Goal: Communication & Community: Answer question/provide support

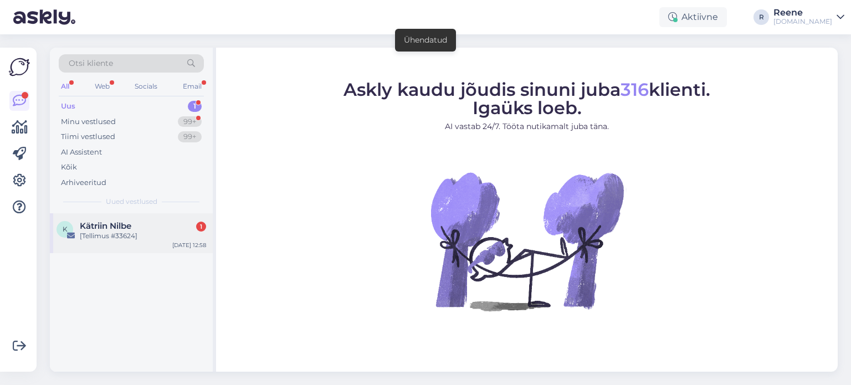
click at [94, 226] on span "Kätriin Nilbe" at bounding box center [106, 226] width 52 height 10
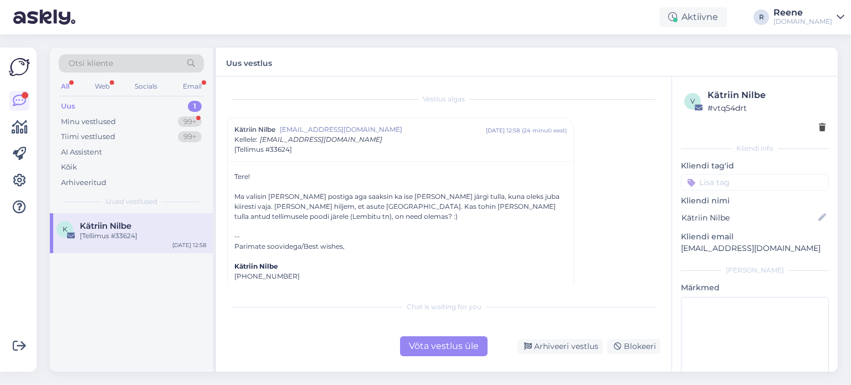
scroll to position [29, 0]
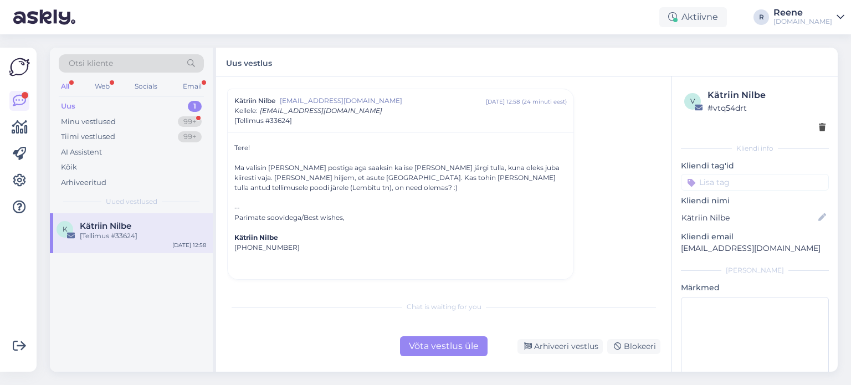
click at [454, 350] on div "Võta vestlus üle" at bounding box center [444, 346] width 88 height 20
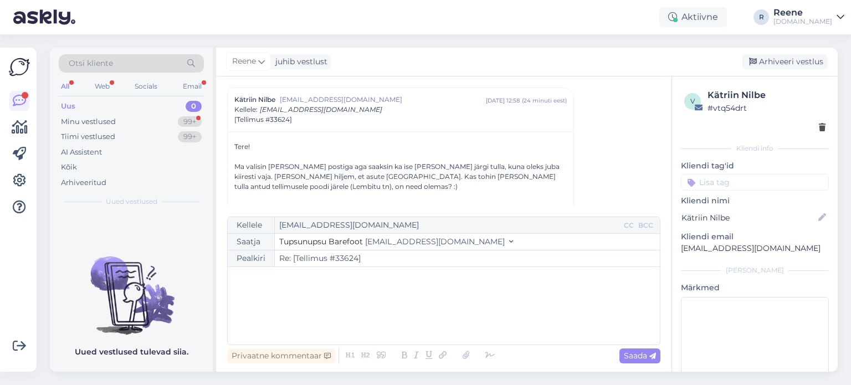
click at [279, 286] on div "﻿" at bounding box center [443, 306] width 421 height 67
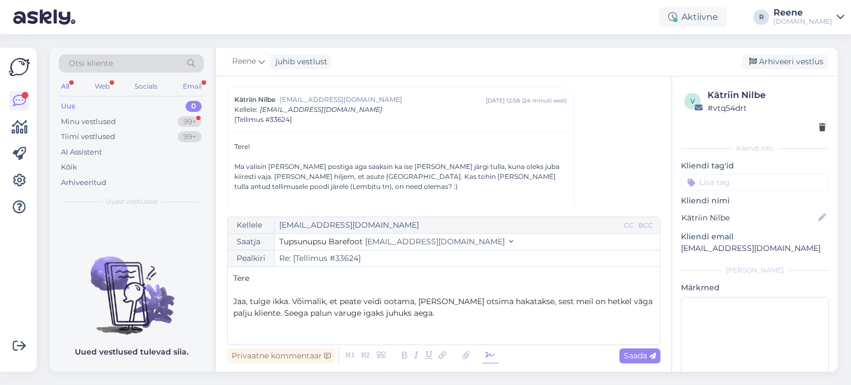
click at [490, 357] on icon at bounding box center [490, 356] width 17 height 16
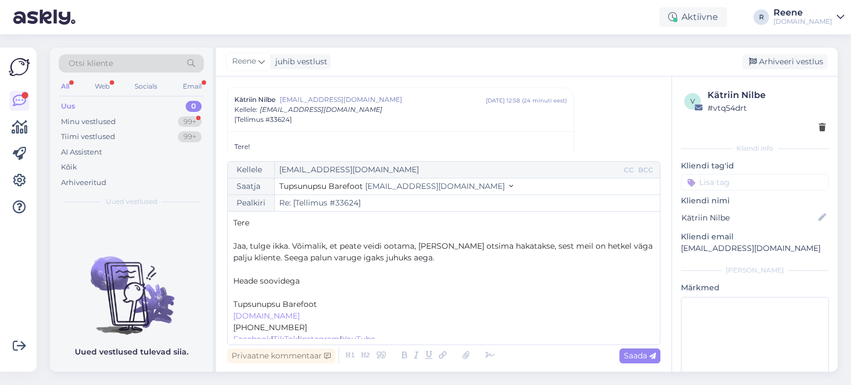
click at [251, 293] on p "﻿" at bounding box center [443, 293] width 421 height 12
click at [637, 356] on span "Saada" at bounding box center [640, 356] width 32 height 10
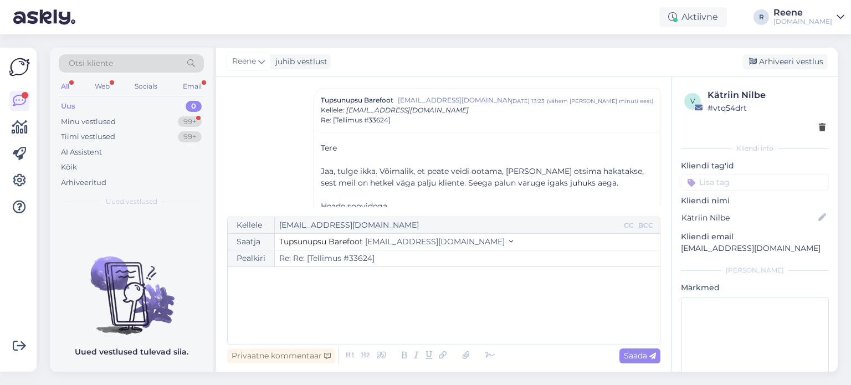
click at [747, 187] on input at bounding box center [755, 182] width 148 height 17
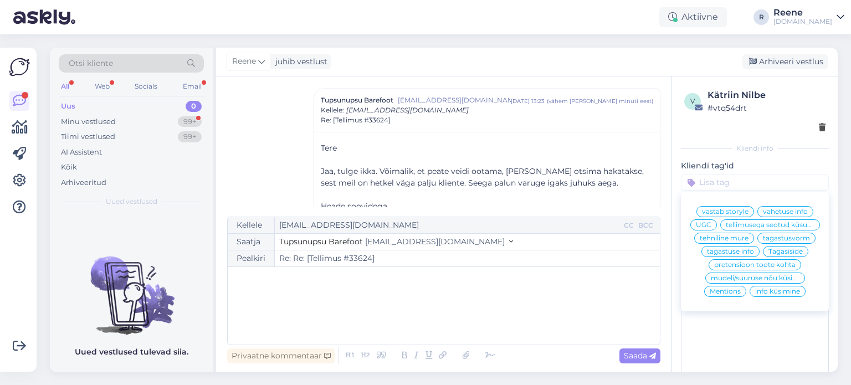
click at [768, 228] on span "tellimusega seotud küsumus" at bounding box center [770, 225] width 89 height 7
type input "Re: [Tellimus #33624]"
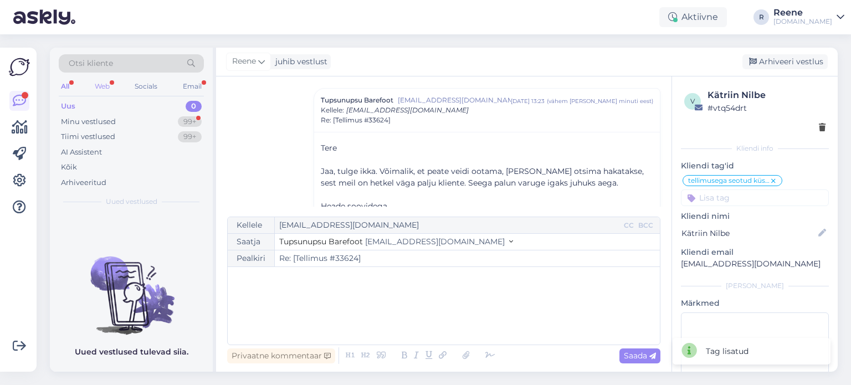
click at [106, 85] on div "Web" at bounding box center [102, 86] width 19 height 14
click at [74, 170] on div "Kõik" at bounding box center [69, 167] width 16 height 11
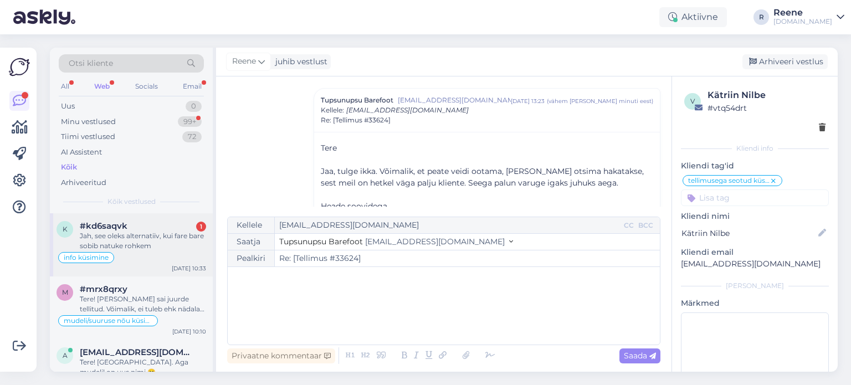
click at [137, 241] on div "Jah, see oleks alternatiiv, kui fare bare sobib natuke rohkem" at bounding box center [143, 241] width 126 height 20
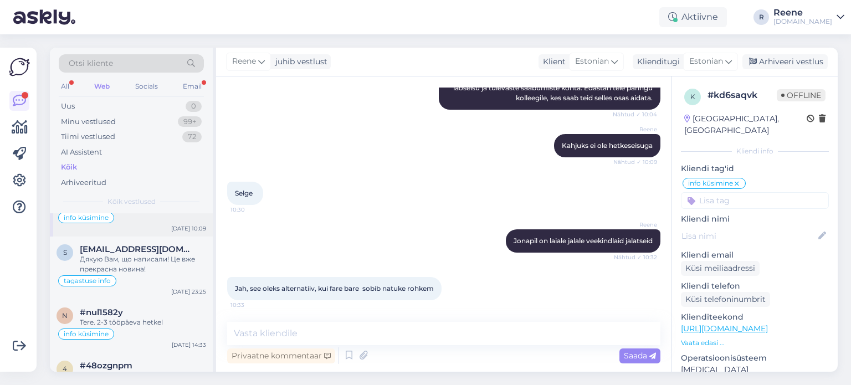
scroll to position [55, 0]
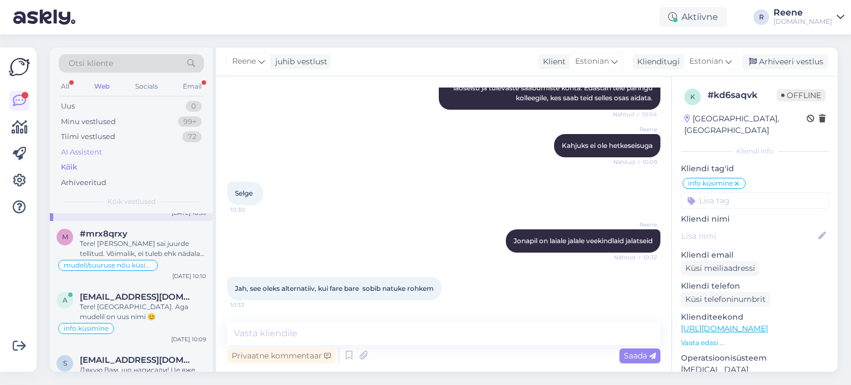
click at [75, 147] on div "AI Assistent" at bounding box center [81, 152] width 41 height 11
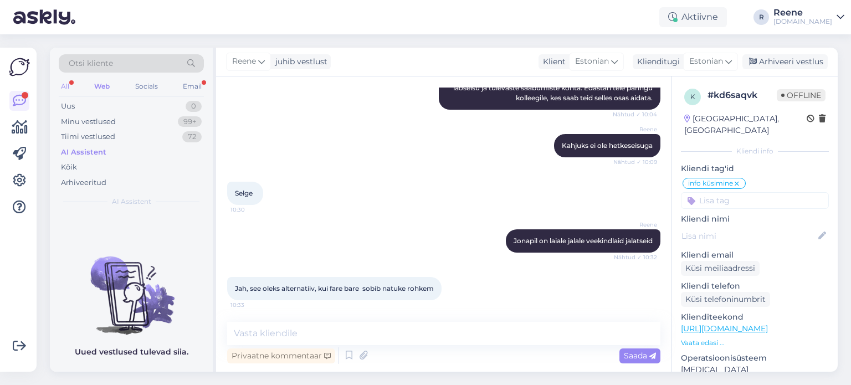
click at [62, 83] on div "All" at bounding box center [65, 86] width 13 height 14
click at [65, 169] on div "Kõik" at bounding box center [69, 167] width 16 height 11
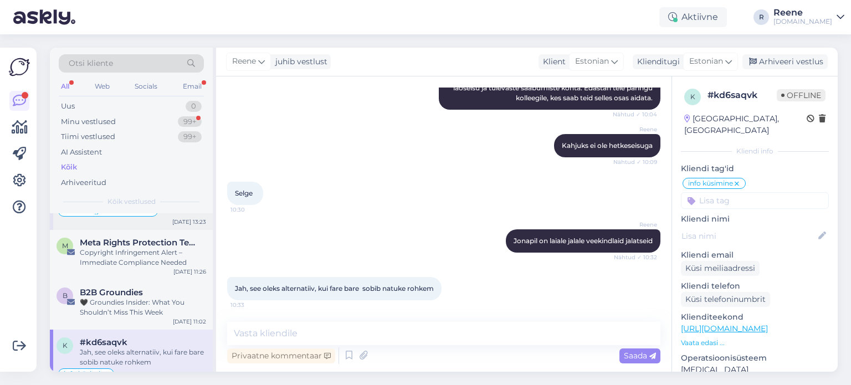
scroll to position [55, 0]
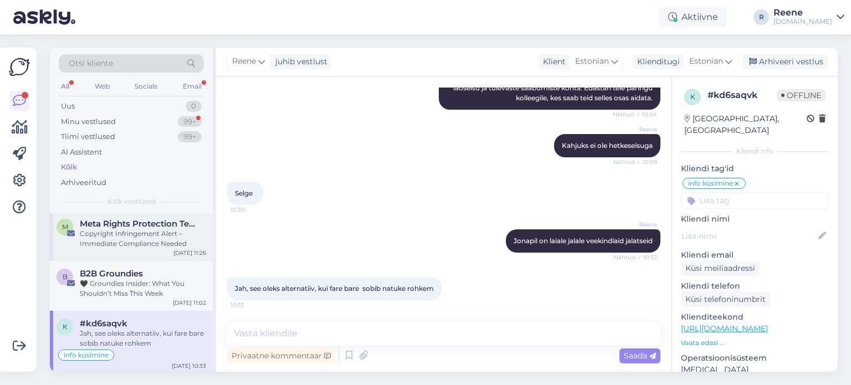
click at [141, 236] on div "Copyright Infringement Alert – Immediate Compliance Needed" at bounding box center [143, 239] width 126 height 20
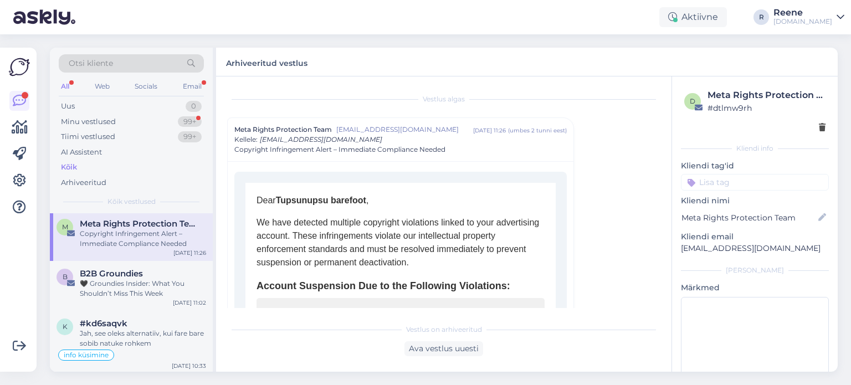
click at [809, 129] on div at bounding box center [755, 128] width 141 height 12
click at [809, 127] on div at bounding box center [755, 128] width 141 height 12
click at [819, 127] on icon at bounding box center [822, 128] width 7 height 8
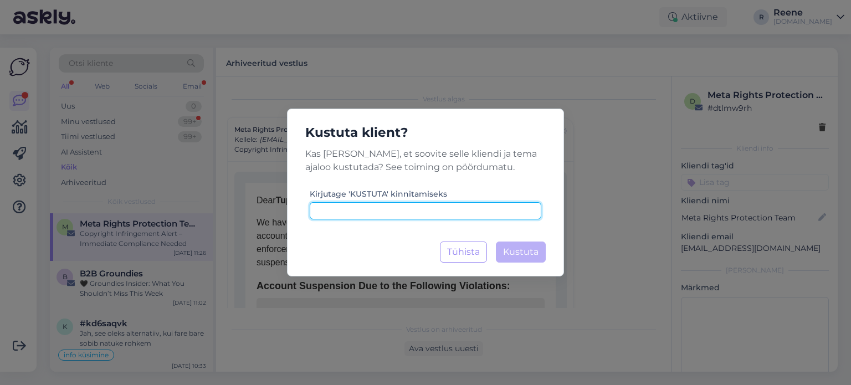
click at [409, 218] on input at bounding box center [426, 210] width 232 height 17
type input "kustuta"
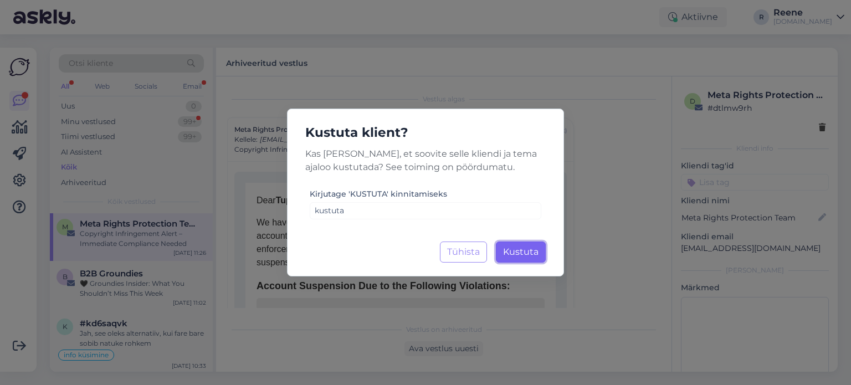
click at [541, 247] on button "Kustuta Laadimine..." at bounding box center [521, 252] width 50 height 21
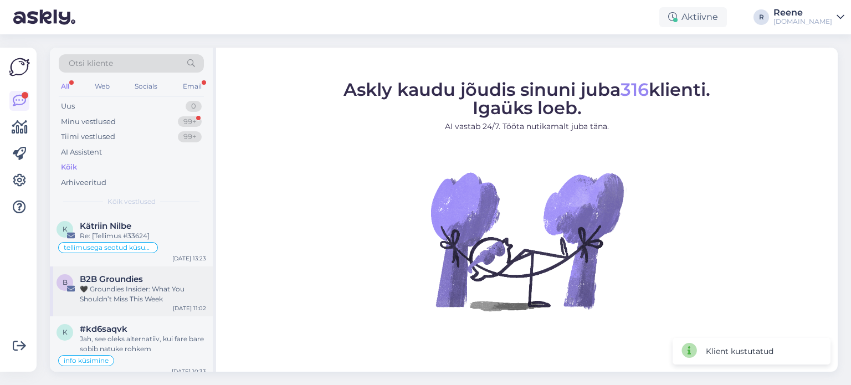
click at [122, 289] on div "🖤 Groundies Insider: What You Shouldn’t Miss This Week" at bounding box center [143, 294] width 126 height 20
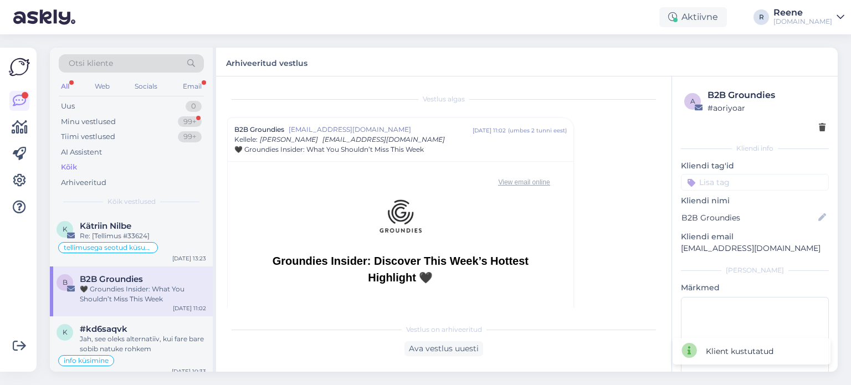
click at [819, 126] on icon at bounding box center [822, 128] width 7 height 8
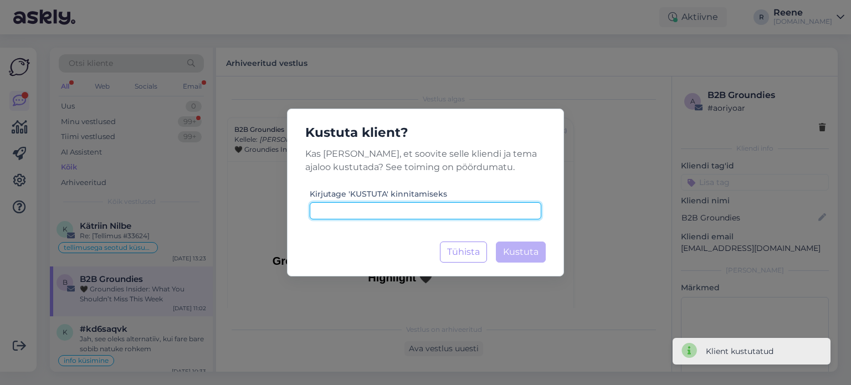
click at [407, 213] on input at bounding box center [426, 210] width 232 height 17
paste input "kustuta"
type input "kustuta"
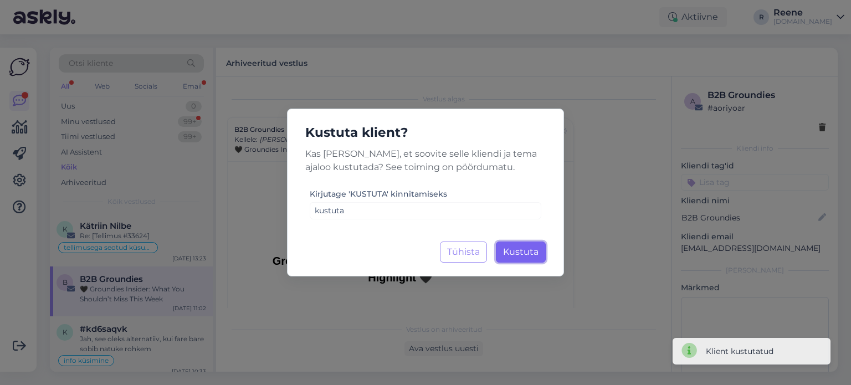
click at [522, 253] on span "Kustuta" at bounding box center [520, 252] width 35 height 11
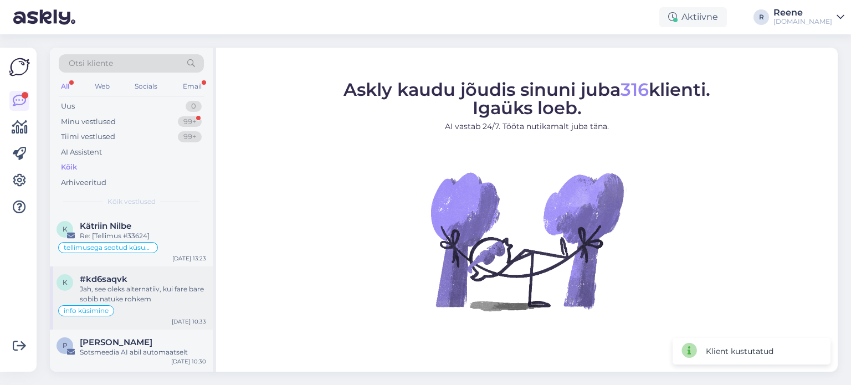
click at [145, 283] on div "#kd6saqvk" at bounding box center [143, 279] width 126 height 10
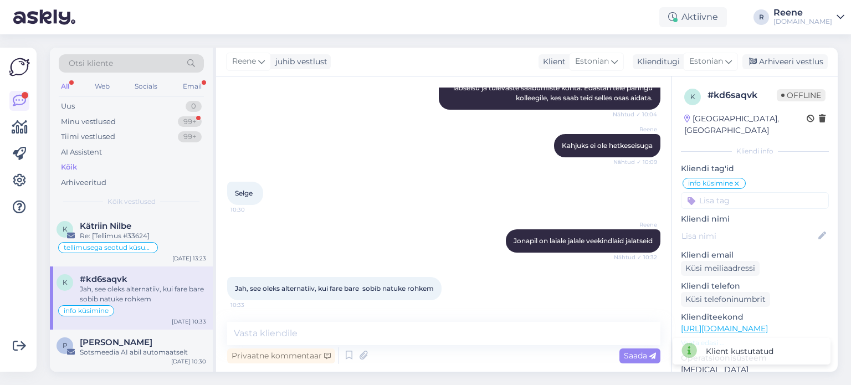
scroll to position [55, 0]
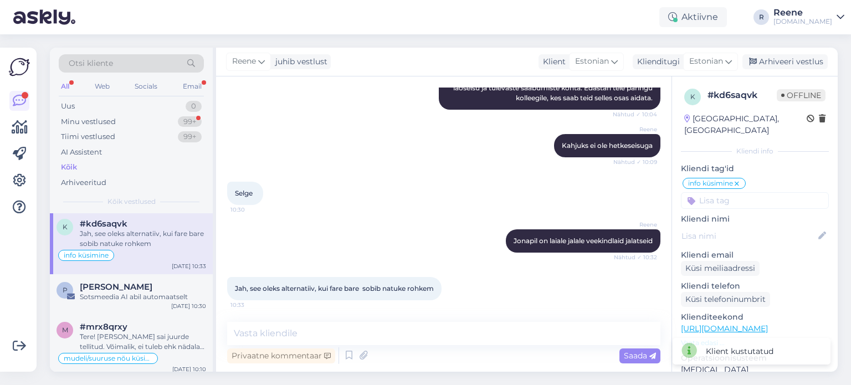
click at [130, 292] on div "Sotsmeedia AI abil automaatselt" at bounding box center [143, 297] width 126 height 10
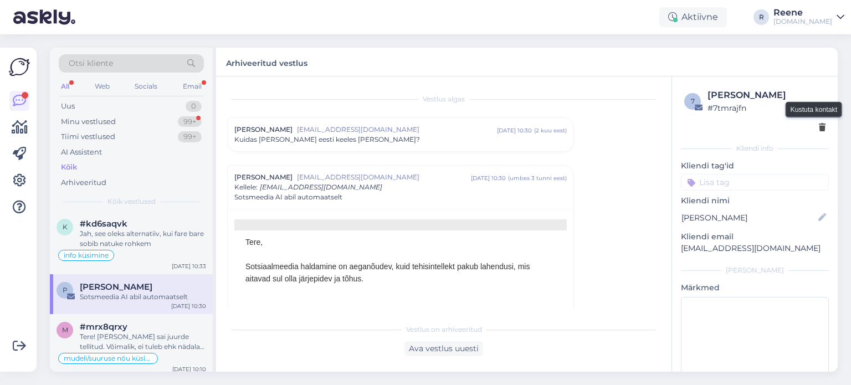
click at [819, 130] on icon at bounding box center [822, 128] width 7 height 8
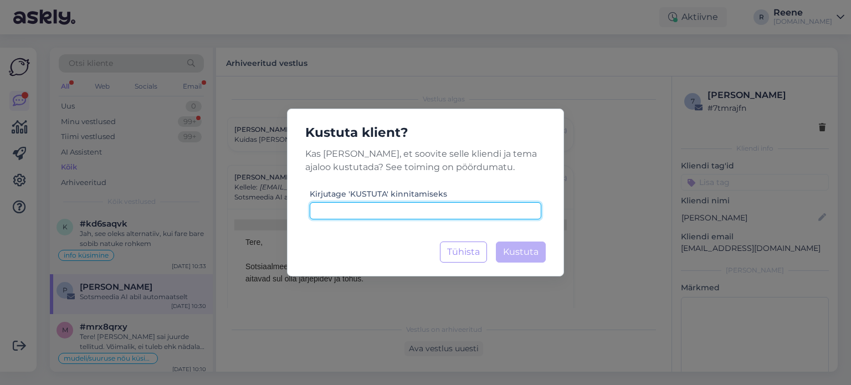
click at [430, 212] on input at bounding box center [426, 210] width 232 height 17
paste input "kustuta"
type input "kustuta"
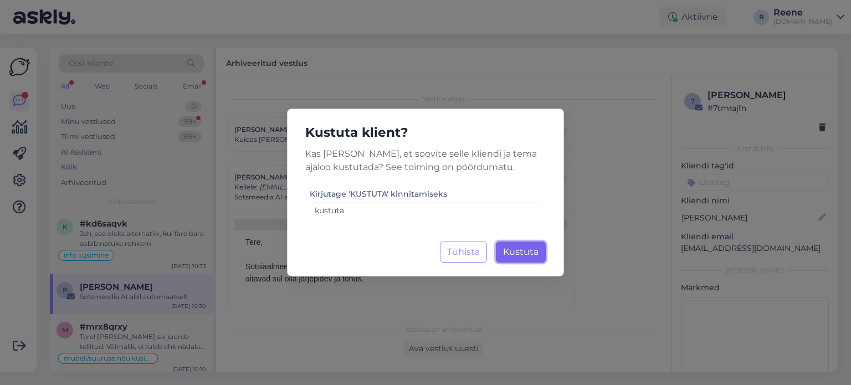
click at [532, 252] on span "Kustuta" at bounding box center [520, 252] width 35 height 11
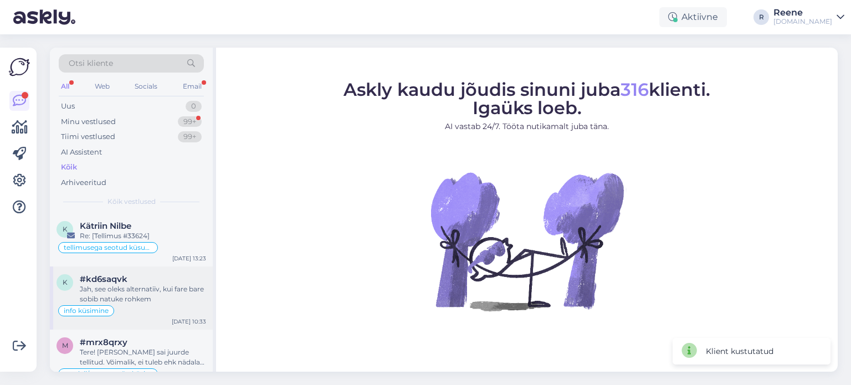
click at [125, 295] on div "Jah, see oleks alternatiiv, kui fare bare sobib natuke rohkem" at bounding box center [143, 294] width 126 height 20
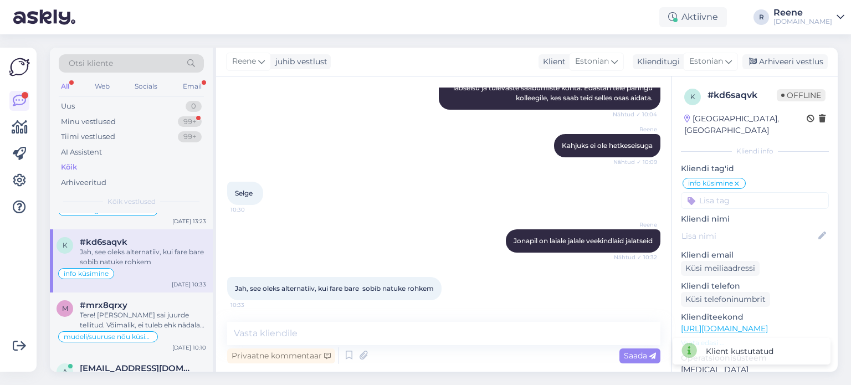
scroll to position [55, 0]
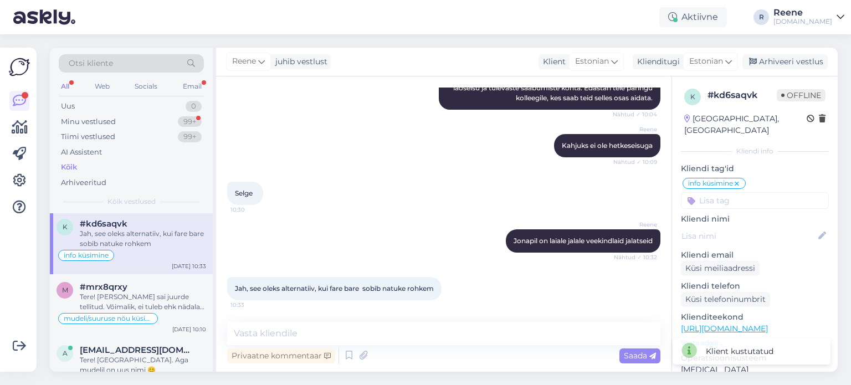
click at [125, 295] on div "Tere! [PERSON_NAME] sai juurde tellitud. Võimalik, ei tuleb ehk nädala jooksul" at bounding box center [143, 302] width 126 height 20
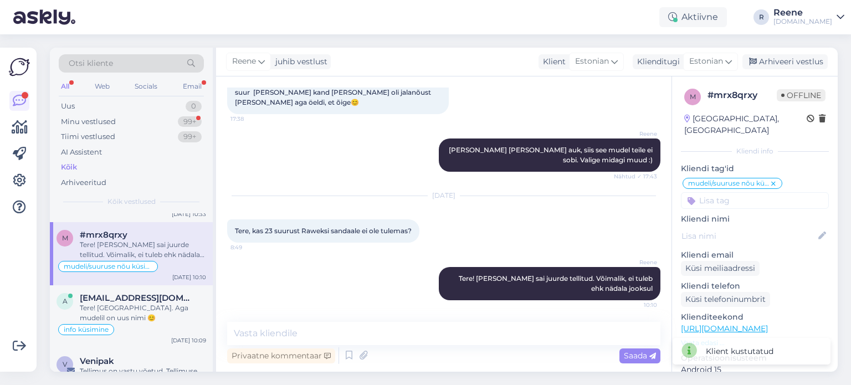
scroll to position [166, 0]
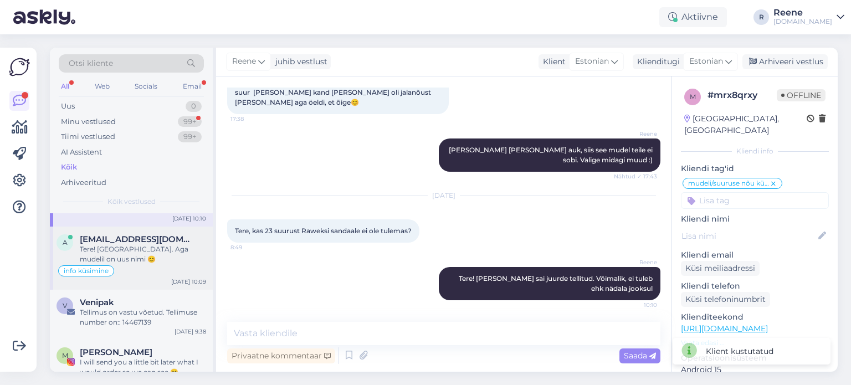
click at [131, 246] on div "Tere! [GEOGRAPHIC_DATA]. Aga mudelil on uus nimi 😊" at bounding box center [143, 254] width 126 height 20
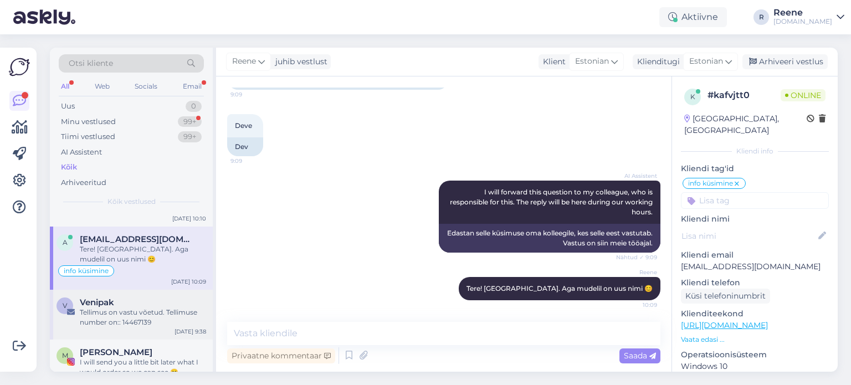
click at [139, 305] on div "Venipak" at bounding box center [143, 303] width 126 height 10
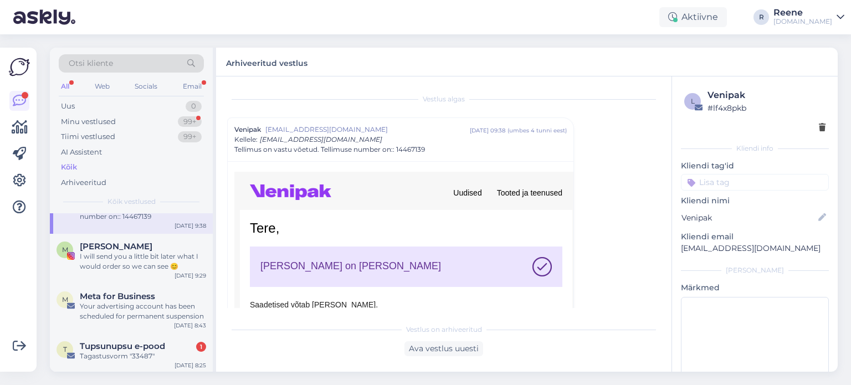
scroll to position [277, 0]
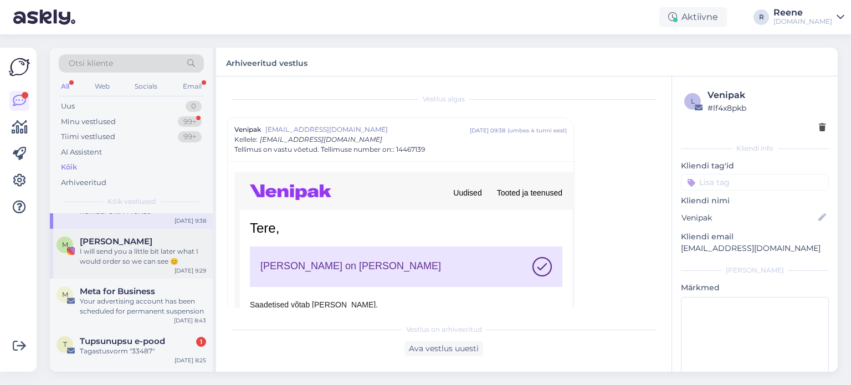
click at [133, 260] on div "I will send you a little bit later what I would order so we can see 😊" at bounding box center [143, 257] width 126 height 20
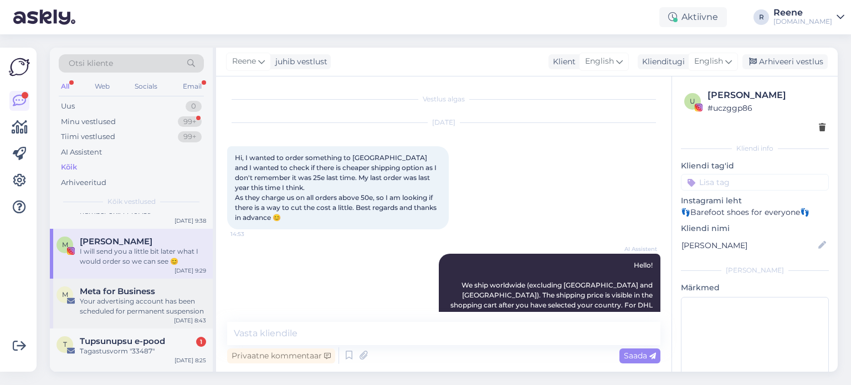
scroll to position [503, 0]
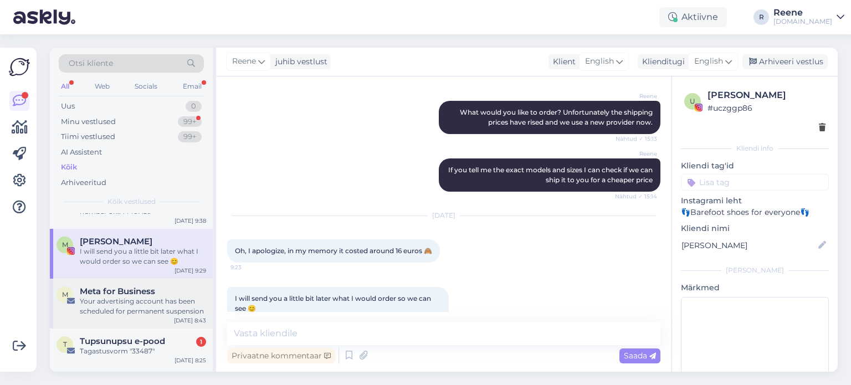
click at [151, 305] on div "Your advertising account has been scheduled for permanent suspension" at bounding box center [143, 307] width 126 height 20
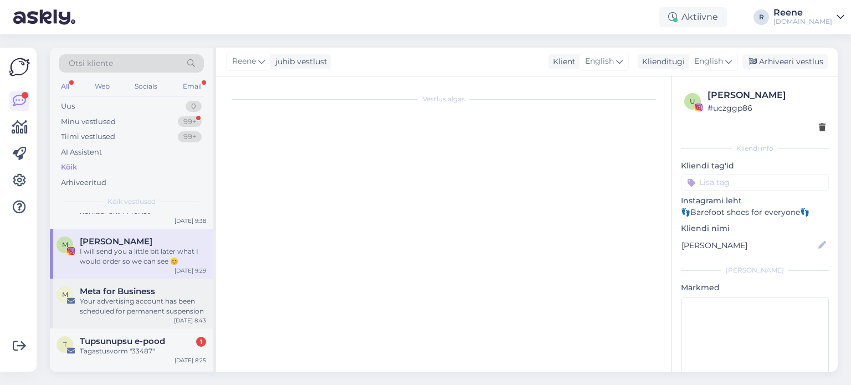
scroll to position [0, 0]
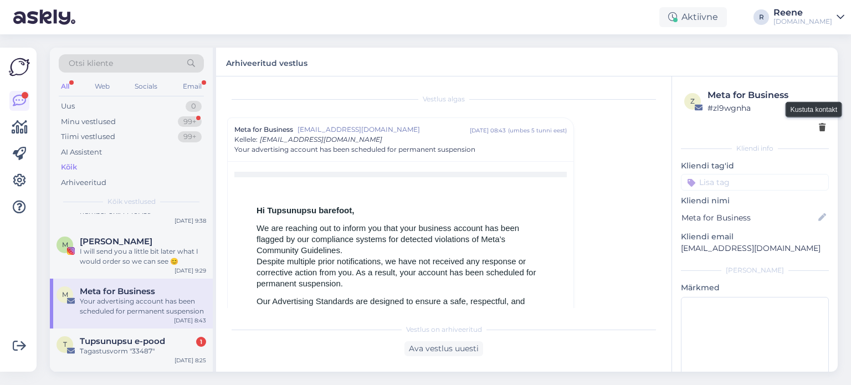
click at [819, 129] on icon at bounding box center [822, 128] width 7 height 8
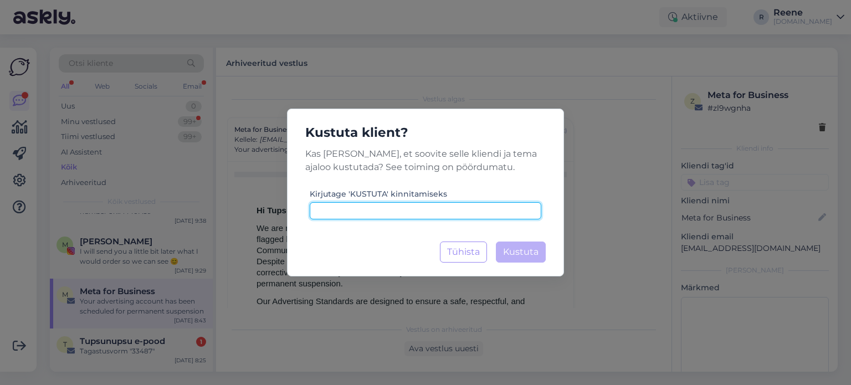
click at [415, 219] on input at bounding box center [426, 210] width 232 height 17
paste input "kustuta"
type input "kustuta"
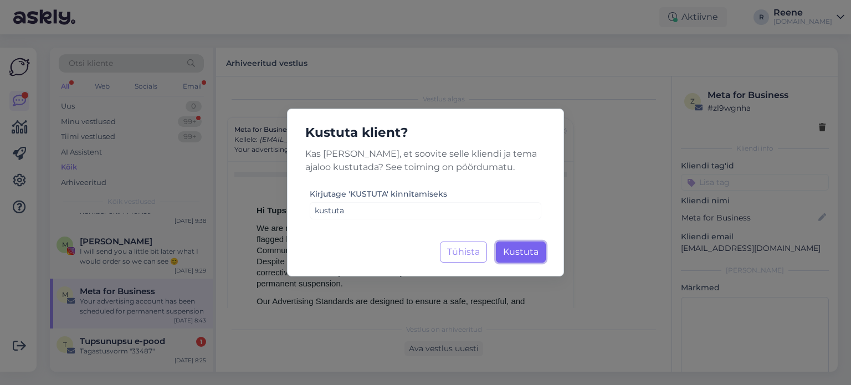
click at [530, 254] on span "Kustuta" at bounding box center [520, 252] width 35 height 11
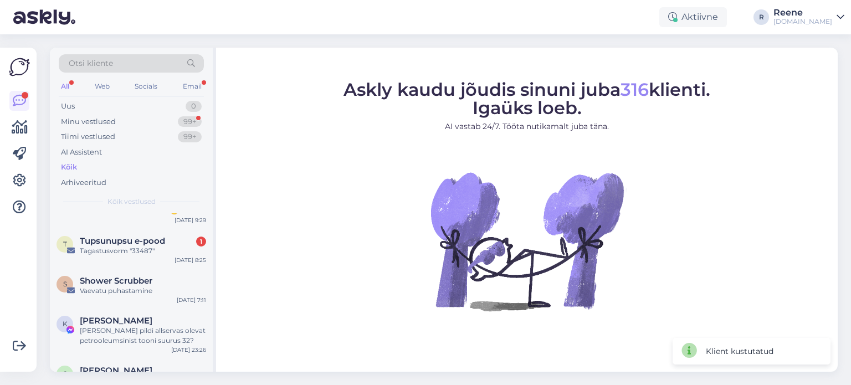
scroll to position [333, 0]
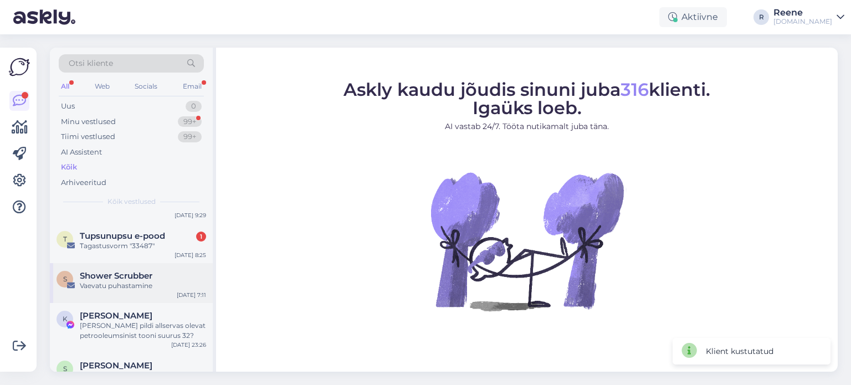
click at [146, 285] on div "Vaevatu puhastamine" at bounding box center [143, 286] width 126 height 10
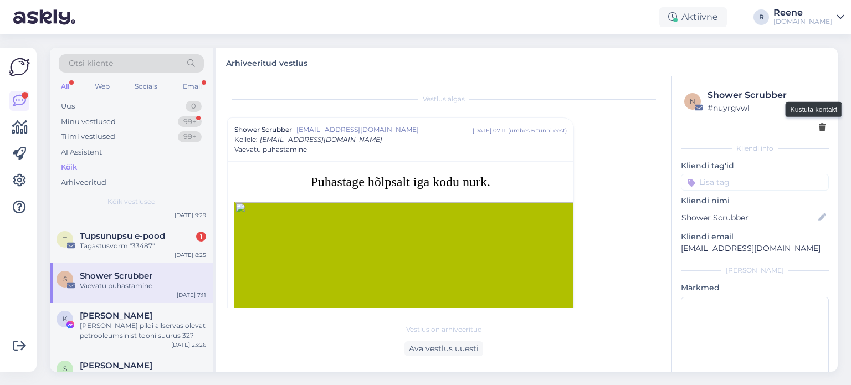
click at [819, 126] on icon at bounding box center [822, 128] width 7 height 8
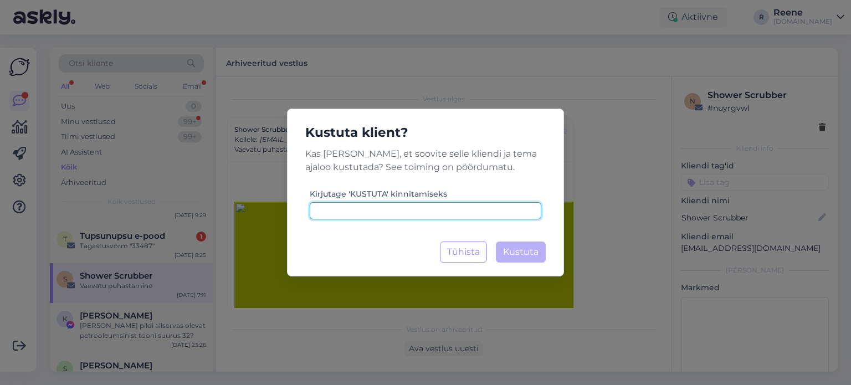
click at [389, 210] on input at bounding box center [426, 210] width 232 height 17
paste input "kustuta"
type input "kustuta"
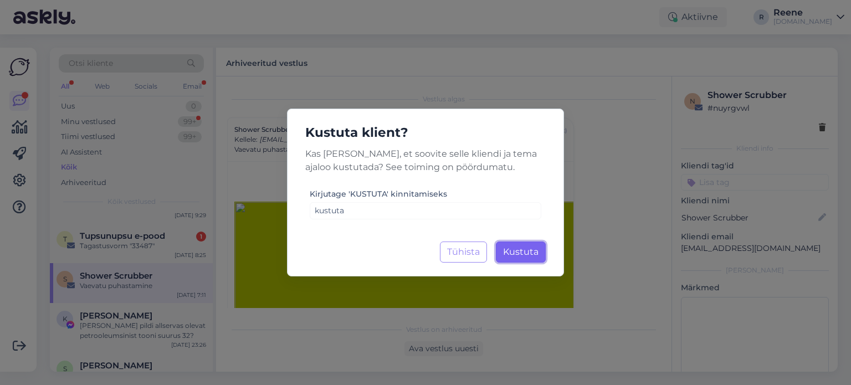
click at [517, 255] on span "Kustuta" at bounding box center [520, 252] width 35 height 11
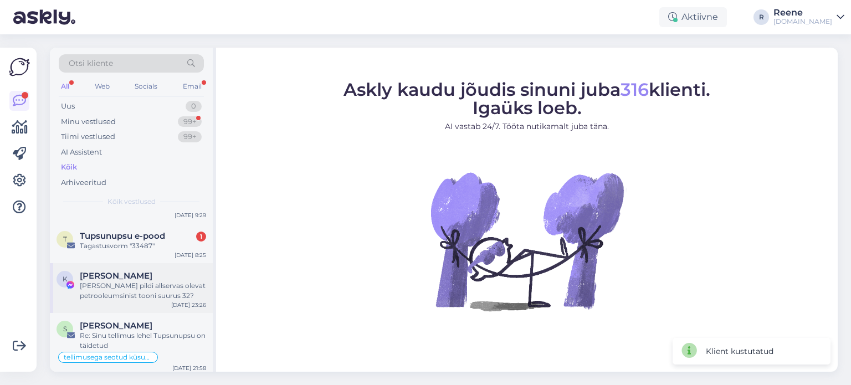
click at [106, 281] on div "[PERSON_NAME] pildi allservas olevat petrooleumsinist tooni suurus 32?" at bounding box center [143, 291] width 126 height 20
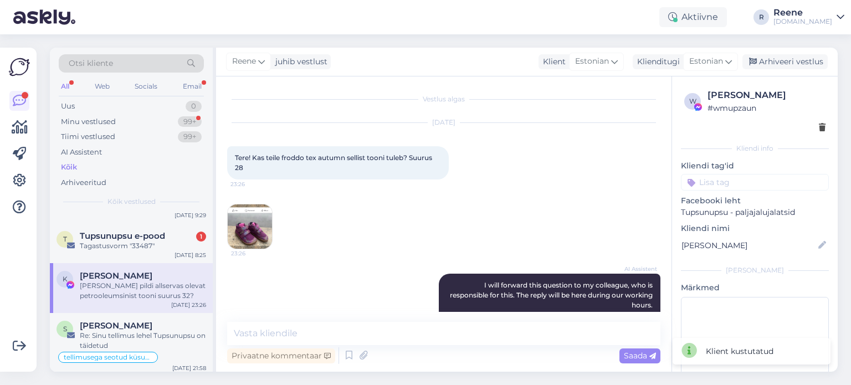
scroll to position [132, 0]
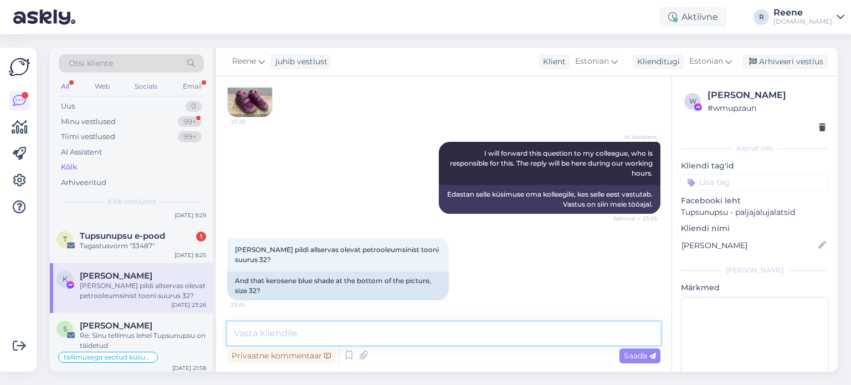
click at [298, 336] on textarea at bounding box center [443, 333] width 433 height 23
click at [328, 339] on textarea at bounding box center [443, 333] width 433 height 23
type textarea "Tere! Kahjuks [PERSON_NAME]."
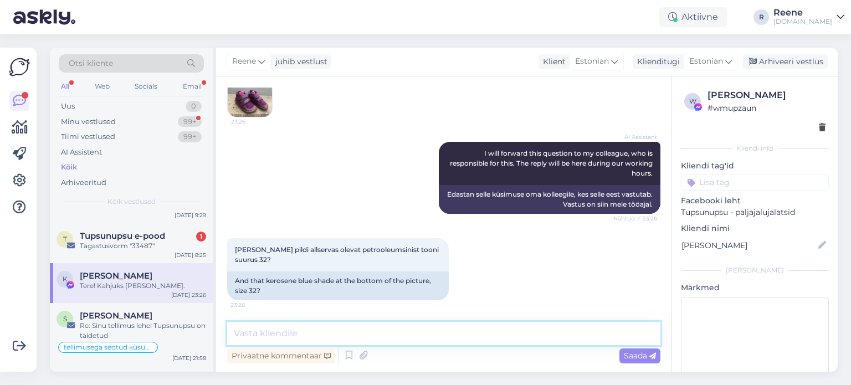
scroll to position [203, 0]
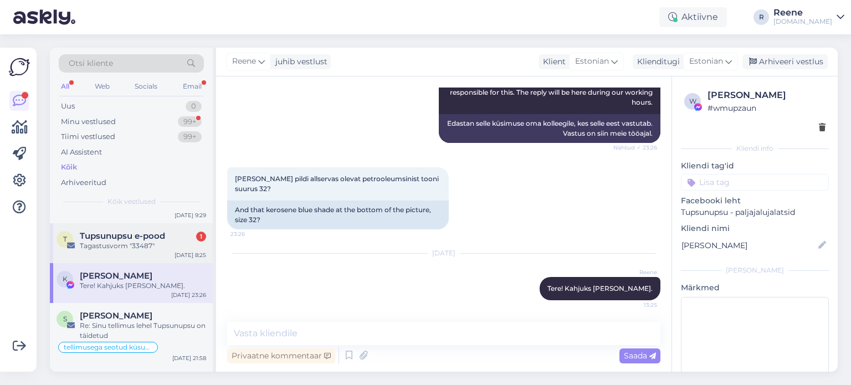
click at [130, 237] on span "Tupsunupsu e-pood" at bounding box center [122, 236] width 85 height 10
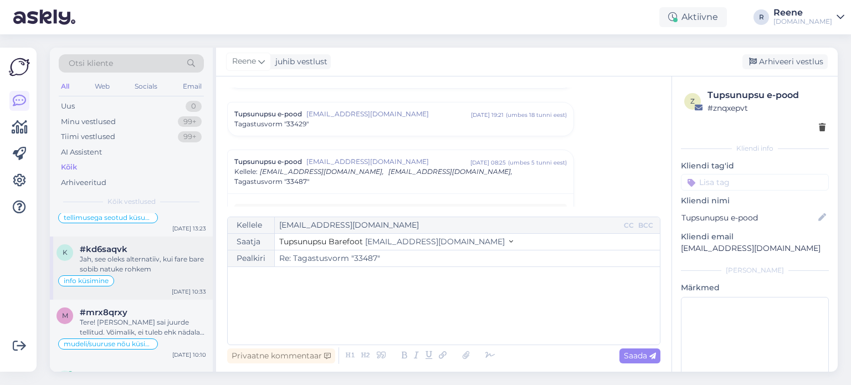
scroll to position [0, 0]
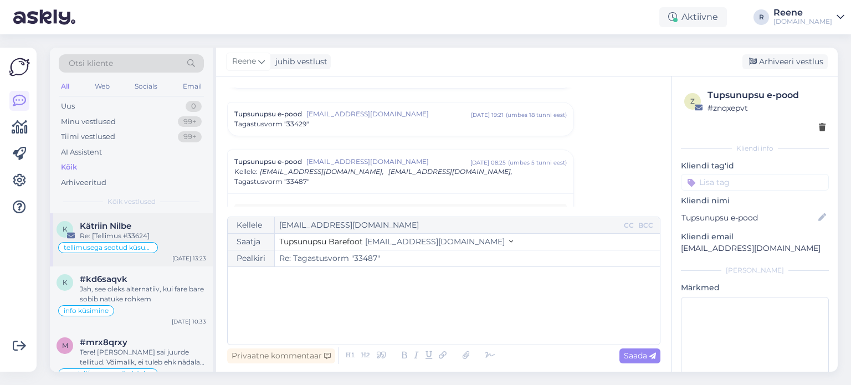
click at [151, 226] on div "Kätriin Nilbe" at bounding box center [143, 226] width 126 height 10
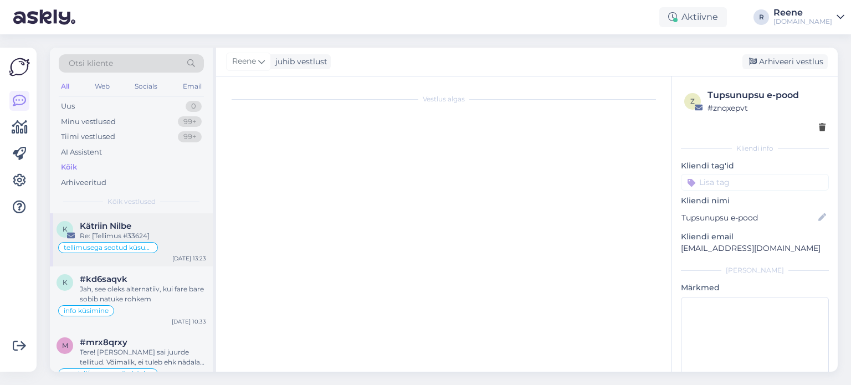
scroll to position [37, 0]
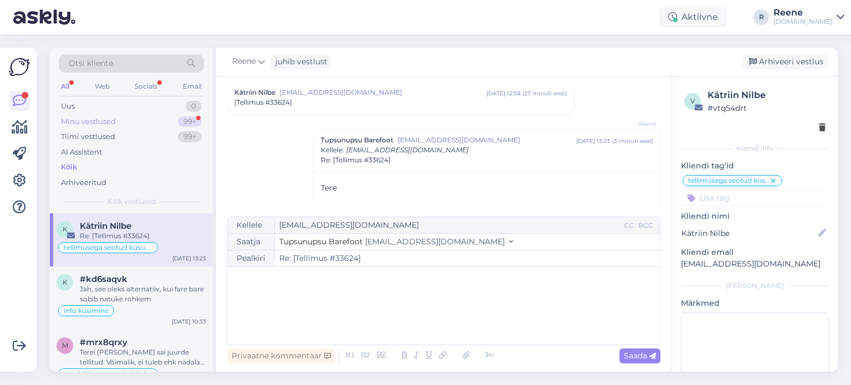
click at [141, 121] on div "Minu vestlused 99+" at bounding box center [131, 122] width 145 height 16
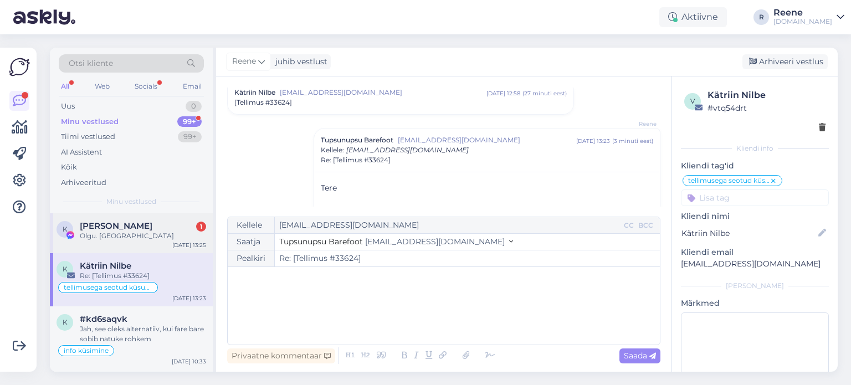
click at [75, 239] on div "K [PERSON_NAME] 1 Olgu. [GEOGRAPHIC_DATA]" at bounding box center [132, 231] width 150 height 20
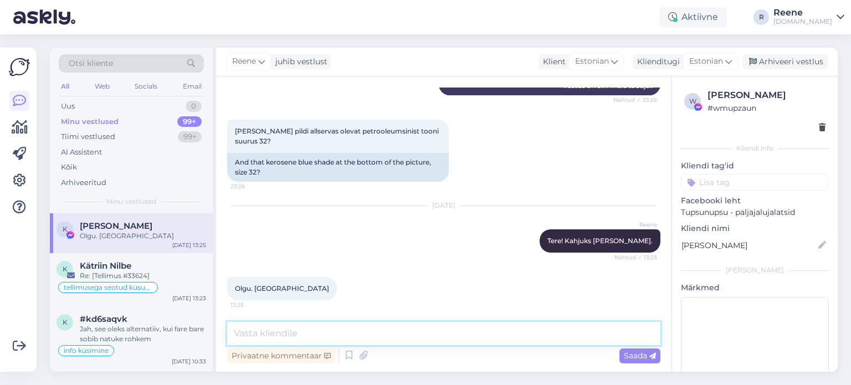
click at [335, 335] on textarea at bounding box center [443, 333] width 433 height 23
click at [134, 270] on div "Kätriin Nilbe 1" at bounding box center [143, 266] width 126 height 10
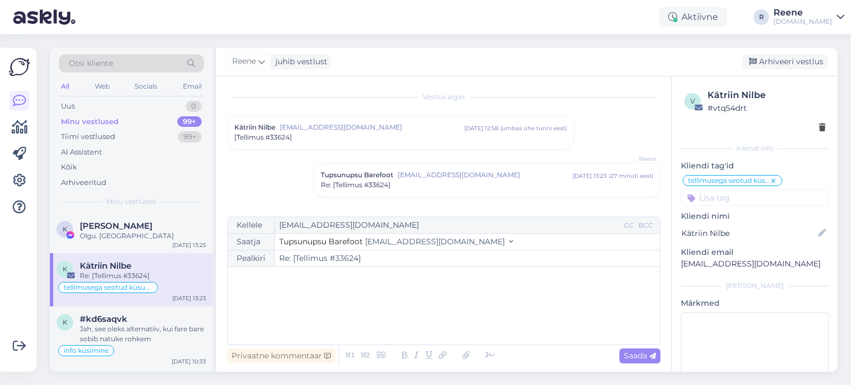
scroll to position [0, 0]
click at [520, 186] on div "Re: [Tellimus #33624]" at bounding box center [487, 187] width 333 height 10
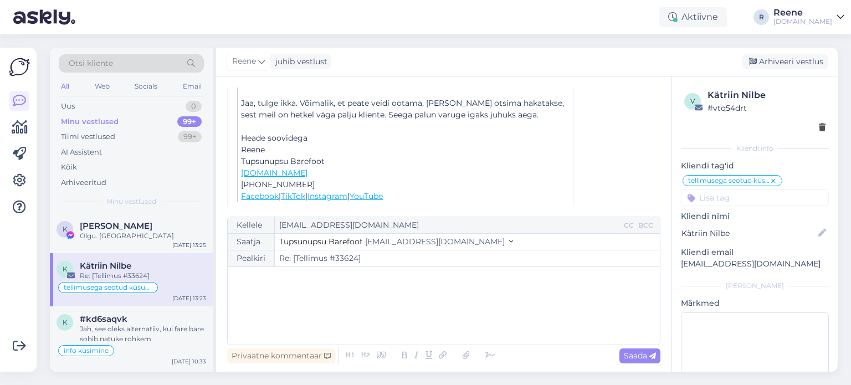
scroll to position [486, 0]
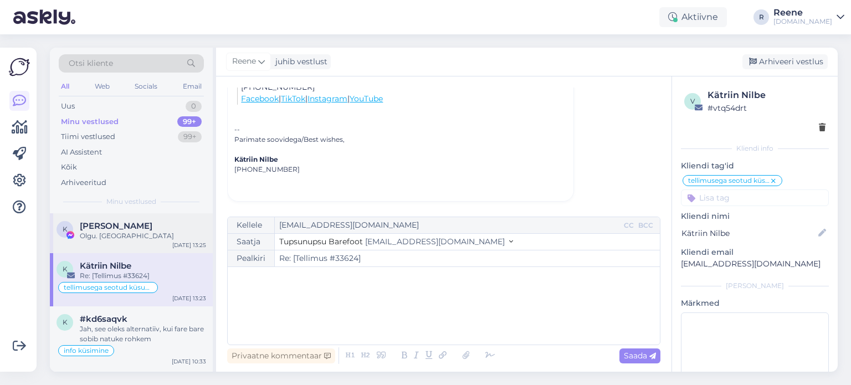
click at [140, 243] on div "K [PERSON_NAME] Olgu. Aitäh [DATE] 13:25" at bounding box center [131, 233] width 163 height 40
